Goal: Complete application form

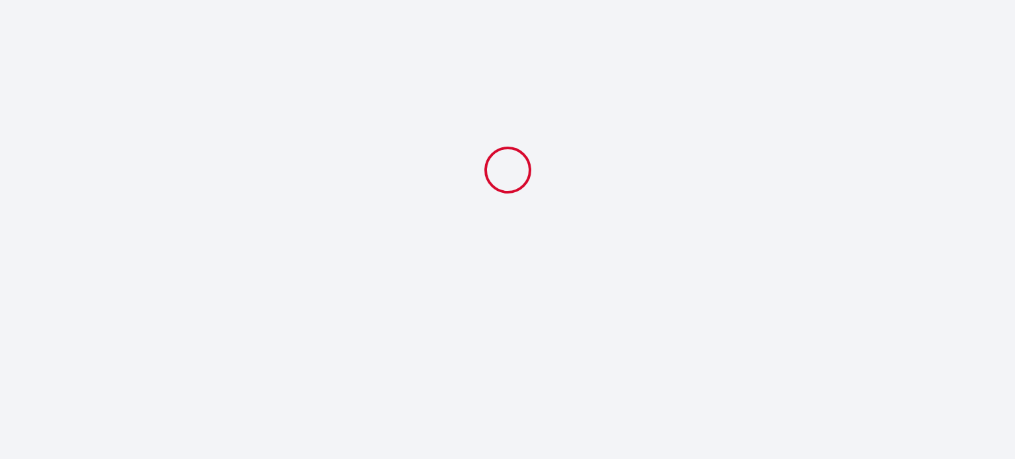
select select
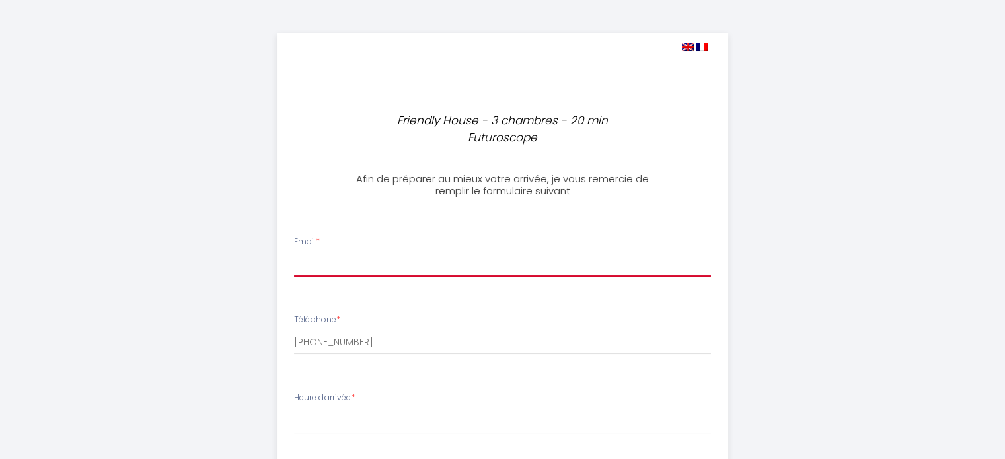
click at [315, 253] on input "Email *" at bounding box center [502, 265] width 417 height 24
type input "[EMAIL_ADDRESS][DOMAIN_NAME]"
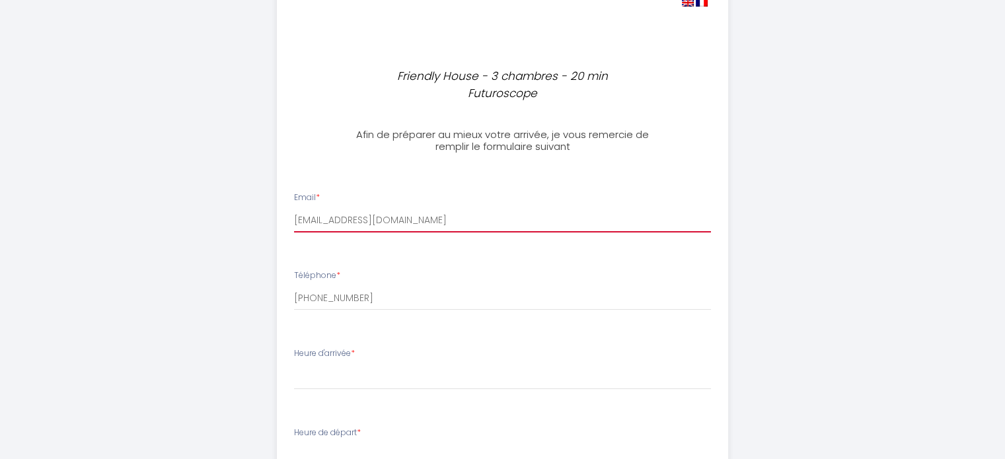
scroll to position [66, 0]
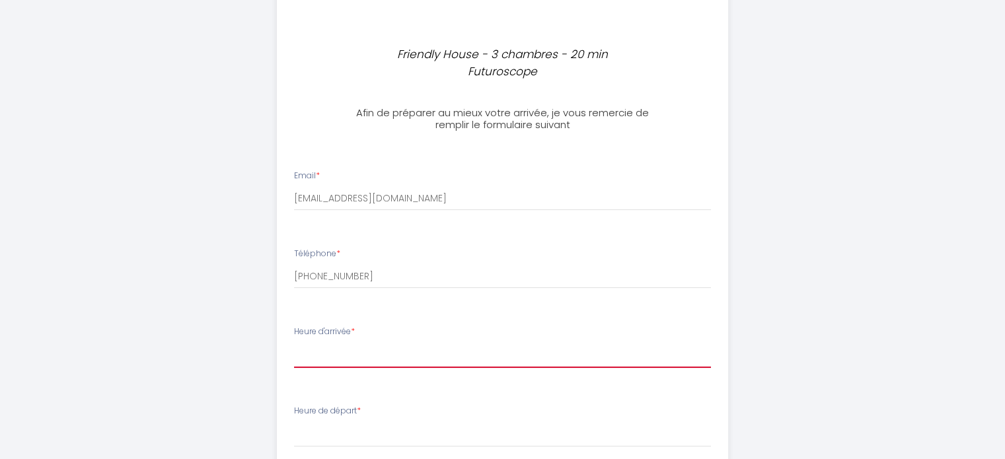
click at [348, 343] on select "17:00 17:30 18:00 18:30 19:00 19:30 20:00 20:30 21:00 21:30 22:00 22:30 23:00 2…" at bounding box center [502, 355] width 417 height 25
select select "17:30"
click at [294, 343] on select "17:00 17:30 18:00 18:30 19:00 19:30 20:00 20:30 21:00 21:30 22:00 22:30 23:00 2…" at bounding box center [502, 355] width 417 height 25
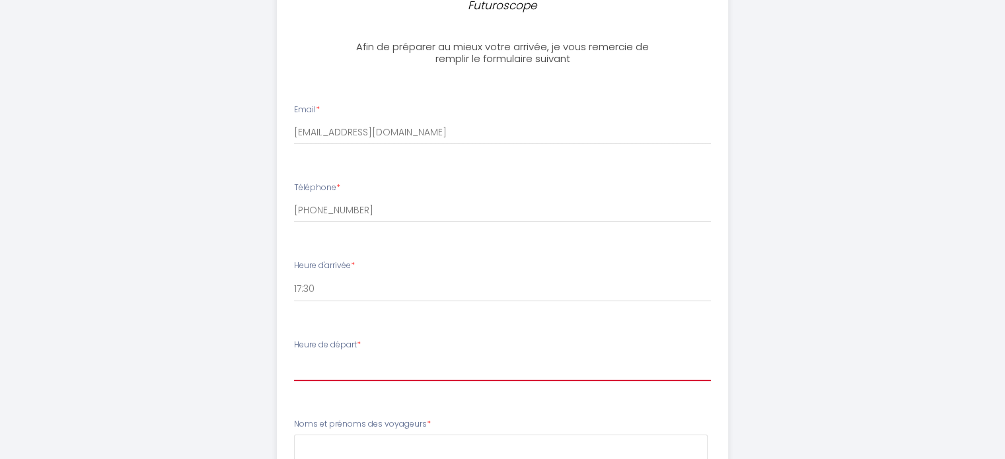
click at [366, 356] on select "00:00 00:30 01:00 01:30 02:00 02:30 03:00 03:30 04:00 04:30 05:00 05:30 06:00 0…" at bounding box center [502, 368] width 417 height 25
select select "08:00"
click at [294, 356] on select "00:00 00:30 01:00 01:30 02:00 02:30 03:00 03:30 04:00 04:30 05:00 05:30 06:00 0…" at bounding box center [502, 368] width 417 height 25
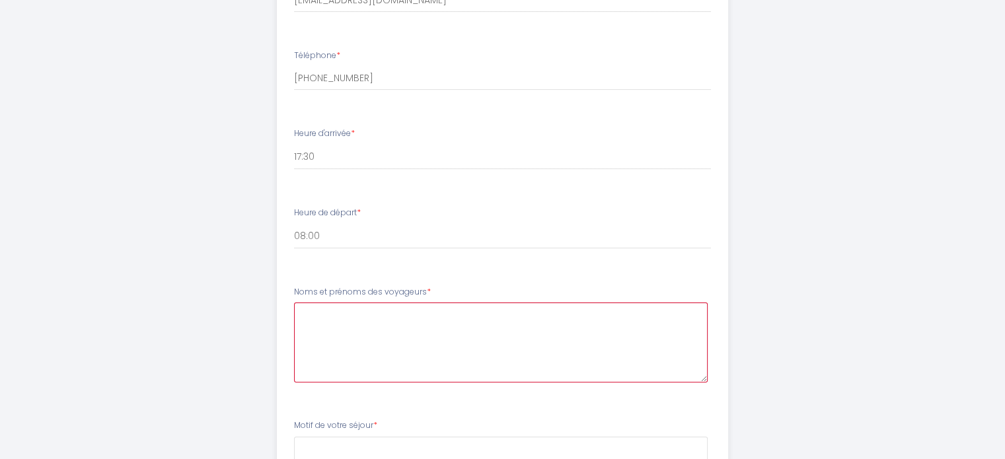
click at [376, 317] on voyageurs4 at bounding box center [501, 343] width 414 height 80
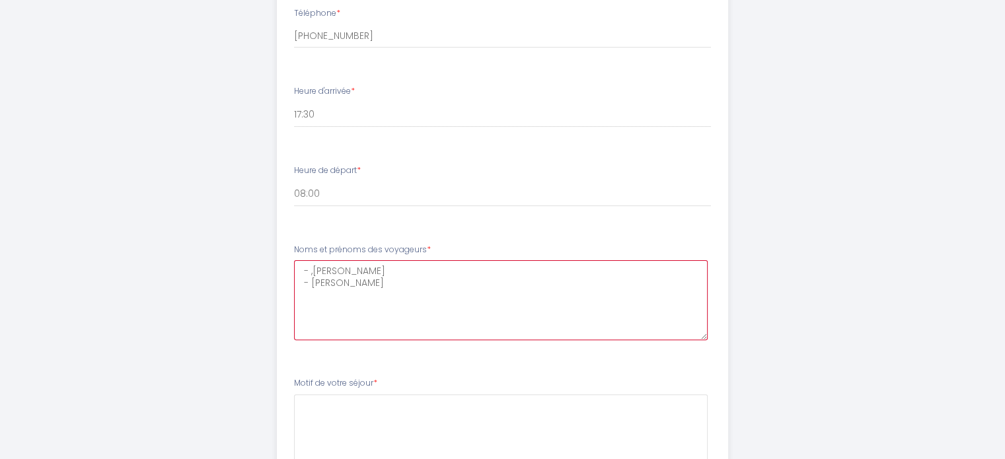
scroll to position [330, 0]
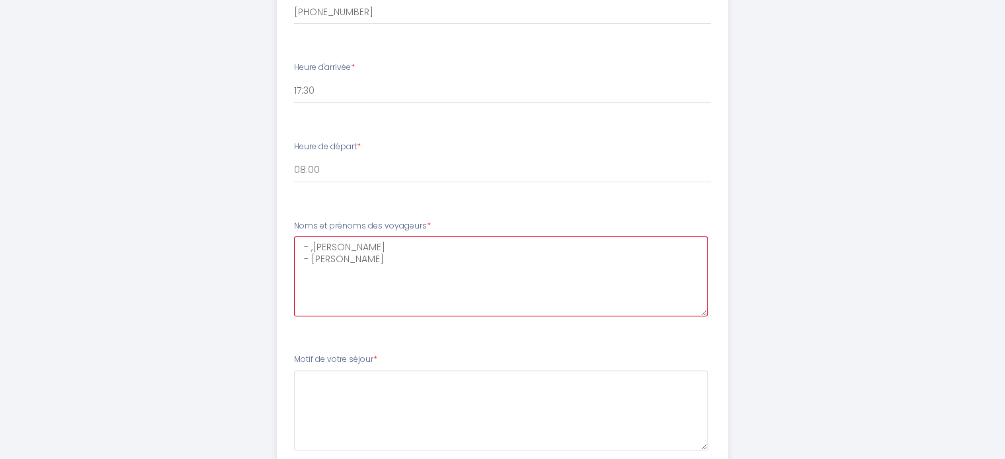
type voyageurs4 "- ,[PERSON_NAME] - [PERSON_NAME]"
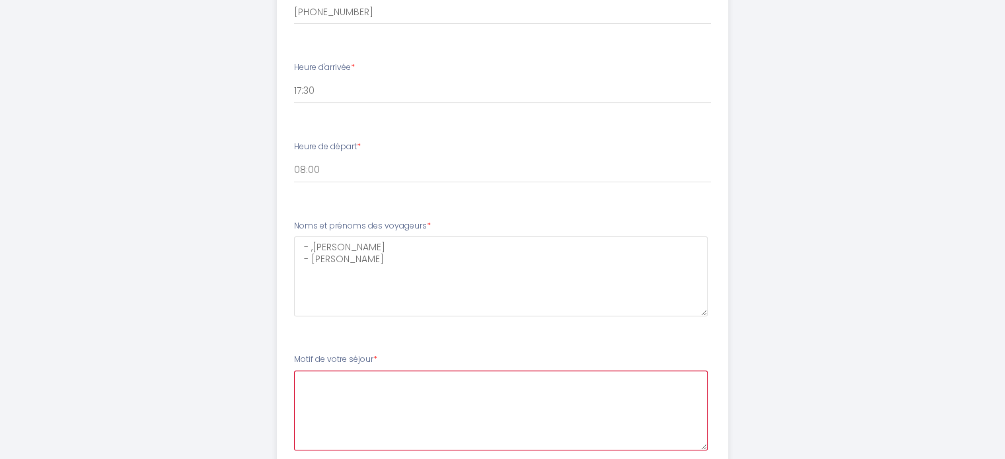
click at [387, 371] on séjour5 at bounding box center [501, 411] width 414 height 80
click at [361, 371] on séjour5 "Travaux [GEOGRAPHIC_DATA] pour [GEOGRAPHIC_DATA]" at bounding box center [501, 411] width 414 height 80
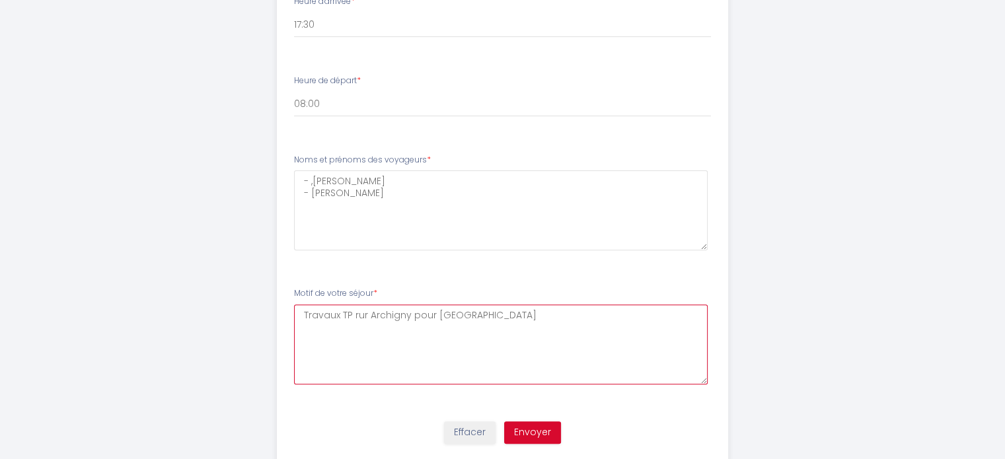
type séjour5 "Travaux TP rur Archigny pour [GEOGRAPHIC_DATA]"
click at [549, 422] on button "Envoyer" at bounding box center [532, 433] width 57 height 22
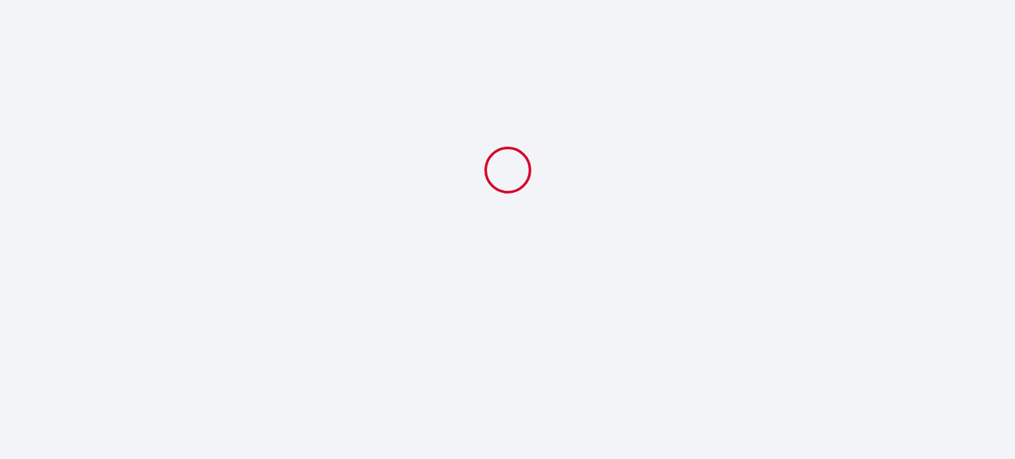
select select "17:30"
select select "08:00"
